Goal: Task Accomplishment & Management: Use online tool/utility

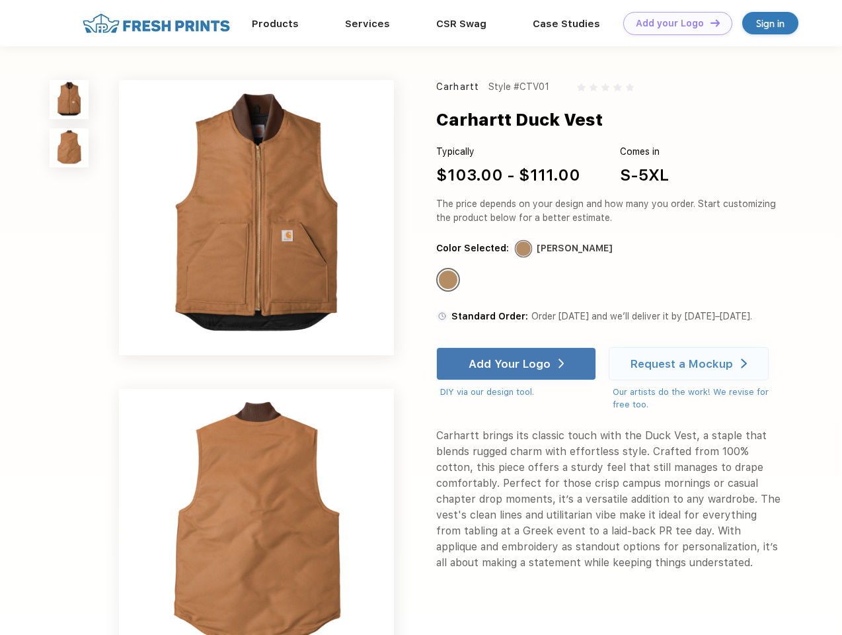
click at [673, 23] on link "Add your Logo Design Tool" at bounding box center [677, 23] width 109 height 23
click at [0, 0] on div "Design Tool" at bounding box center [0, 0] width 0 height 0
click at [709, 22] on link "Add your Logo Design Tool" at bounding box center [677, 23] width 109 height 23
click at [69, 99] on img at bounding box center [69, 99] width 39 height 39
click at [69, 148] on img at bounding box center [69, 147] width 39 height 39
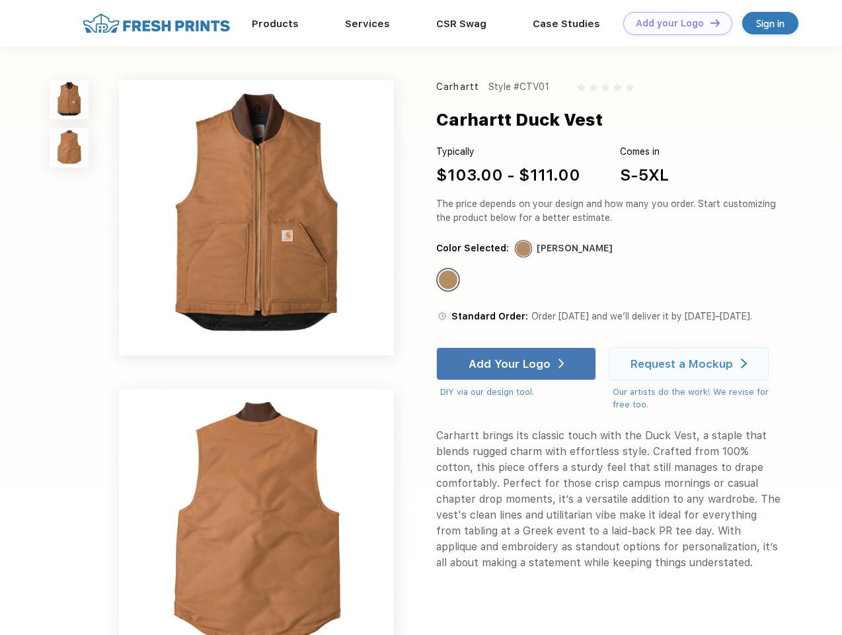
click at [449, 280] on div "Standard Color" at bounding box center [448, 279] width 19 height 19
click at [518, 364] on div "Add Your Logo" at bounding box center [510, 363] width 82 height 13
click at [691, 364] on div "Request a Mockup" at bounding box center [682, 363] width 102 height 13
